Goal: Task Accomplishment & Management: Complete application form

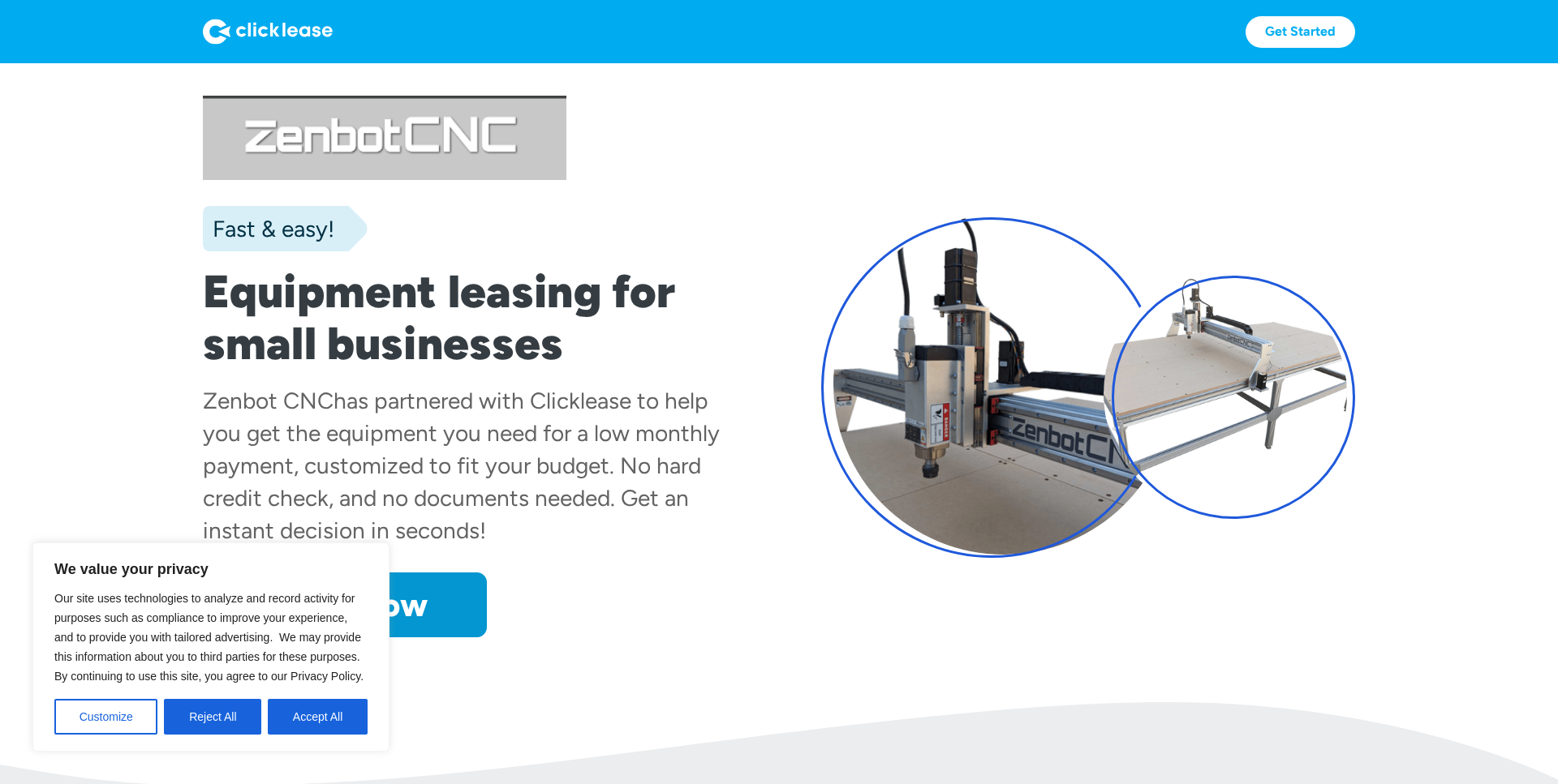
scroll to position [41, 0]
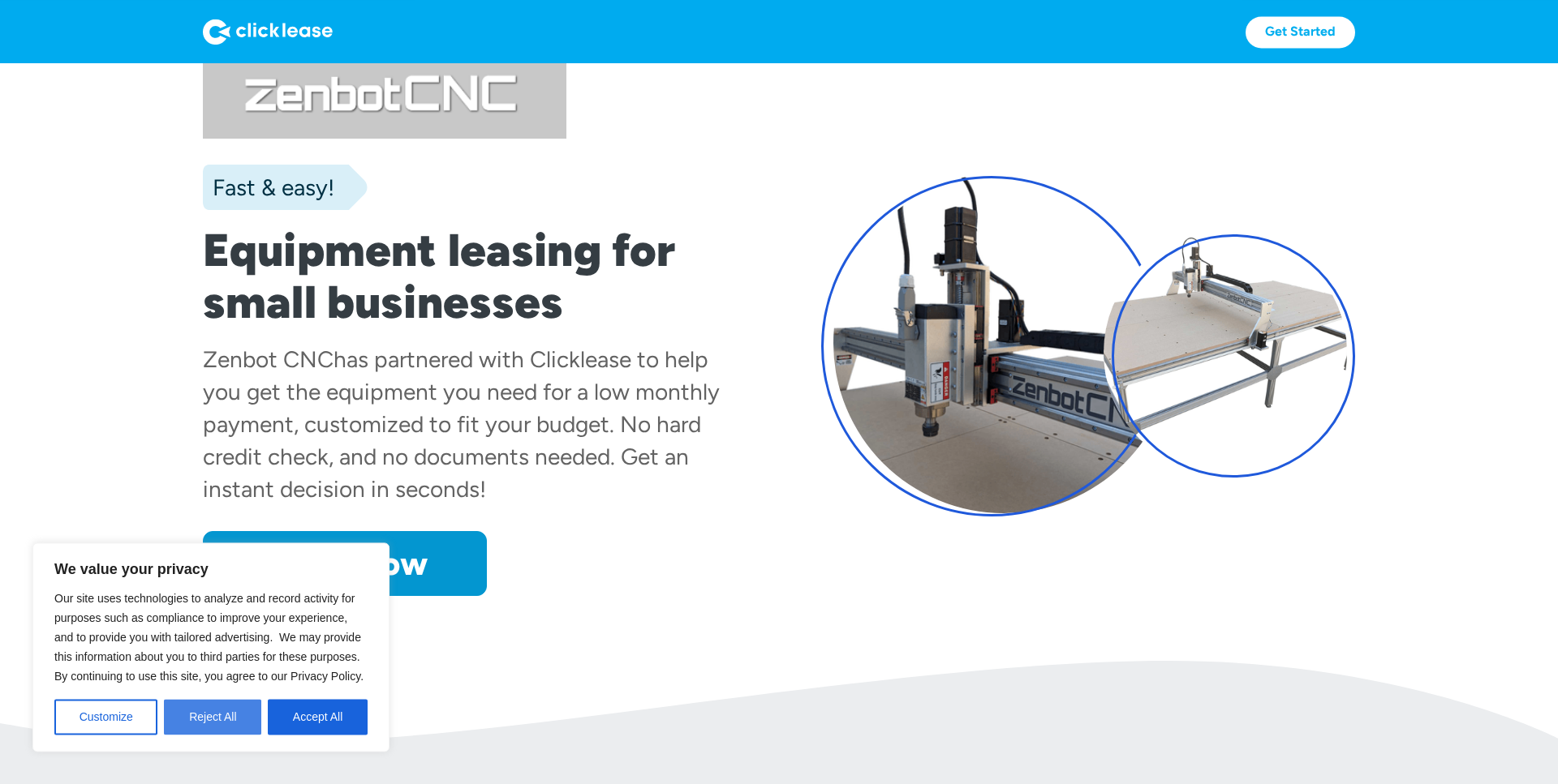
click at [227, 717] on button "Reject All" at bounding box center [213, 717] width 98 height 36
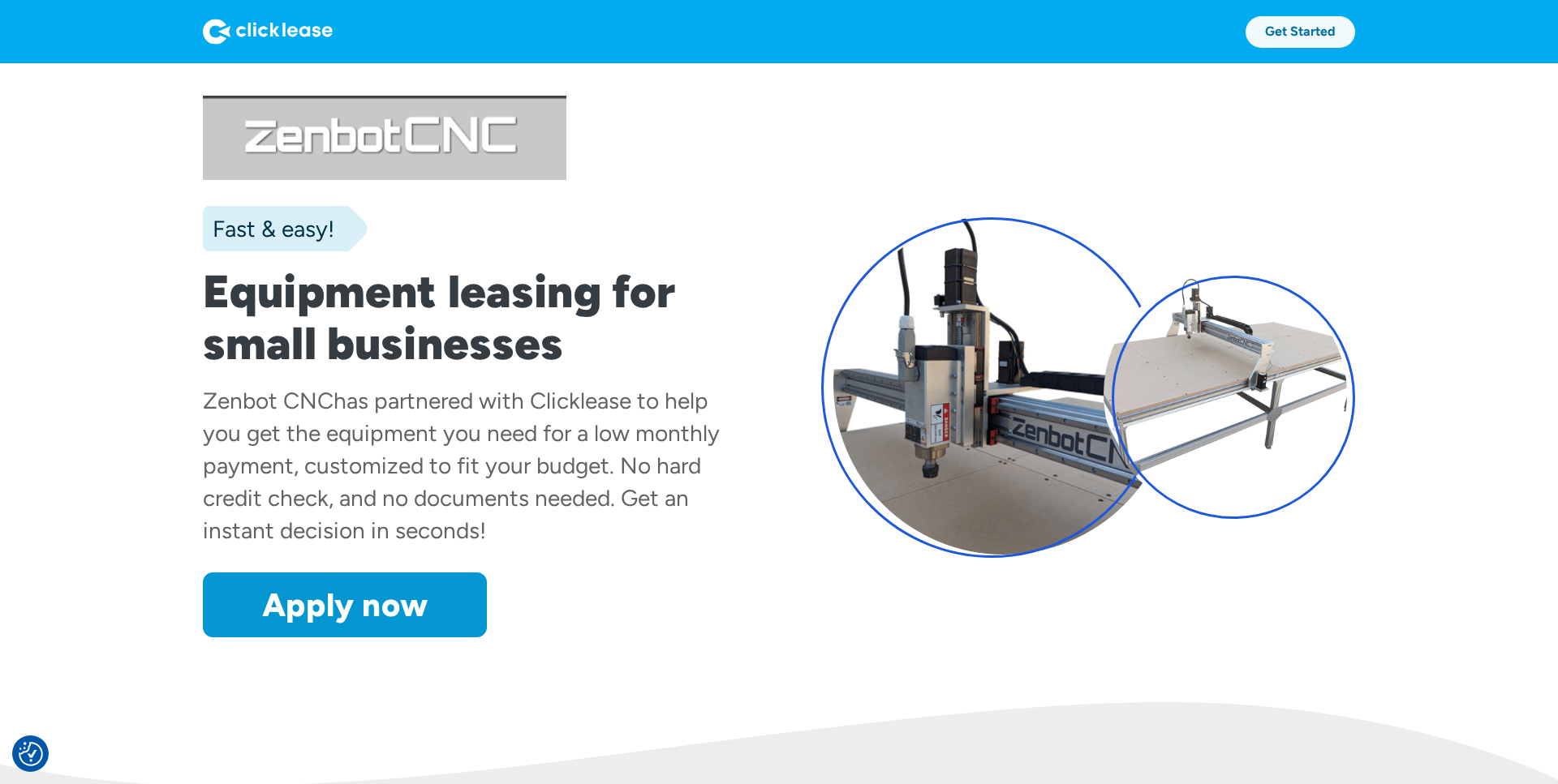
click at [1321, 40] on link "Get Started" at bounding box center [1301, 32] width 110 height 31
